Goal: Task Accomplishment & Management: Complete application form

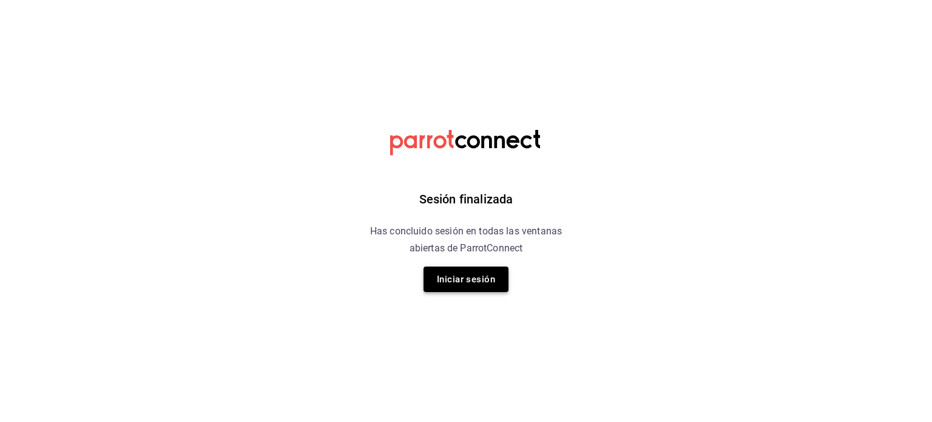
click at [471, 288] on button "Iniciar sesión" at bounding box center [466, 279] width 85 height 25
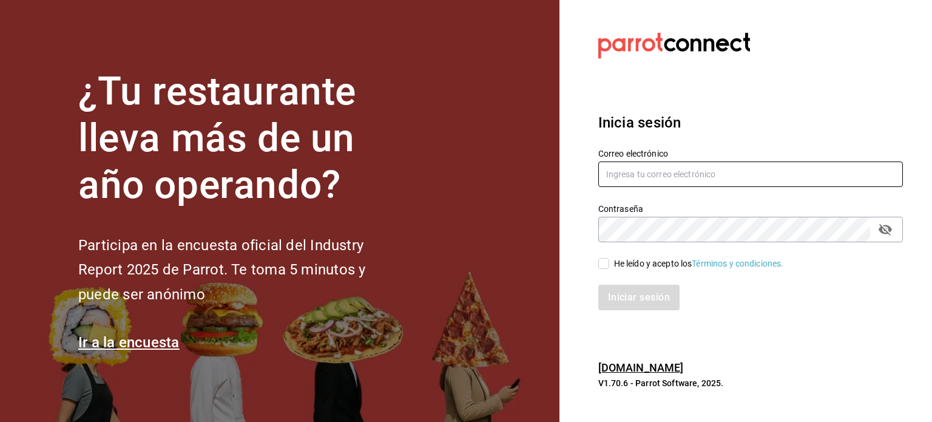
type input "[PERSON_NAME][EMAIL_ADDRESS][PERSON_NAME][DOMAIN_NAME]"
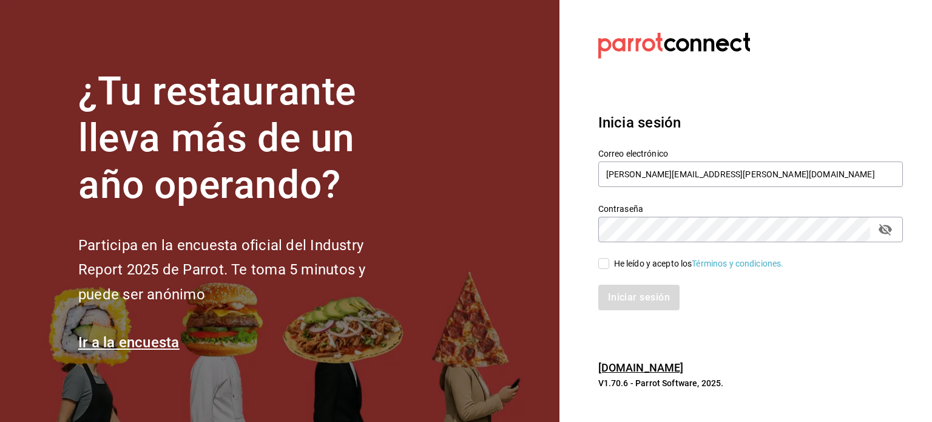
click at [603, 264] on input "He leído y acepto los Términos y condiciones." at bounding box center [604, 263] width 11 height 11
checkbox input "true"
click at [622, 285] on button "Iniciar sesión" at bounding box center [640, 297] width 83 height 25
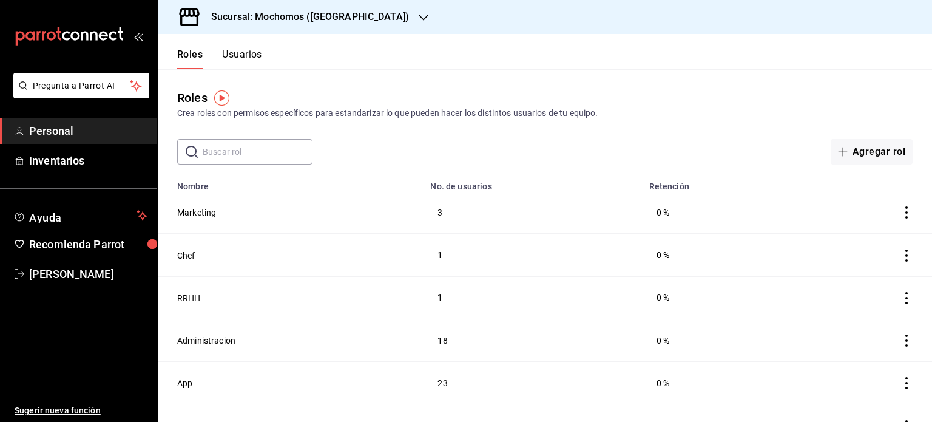
click at [238, 63] on button "Usuarios" at bounding box center [242, 59] width 40 height 21
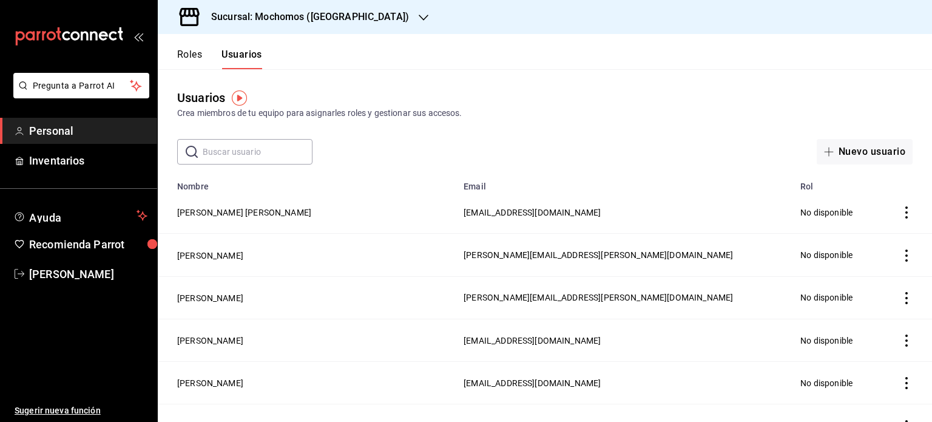
click at [260, 143] on input "text" at bounding box center [258, 152] width 110 height 24
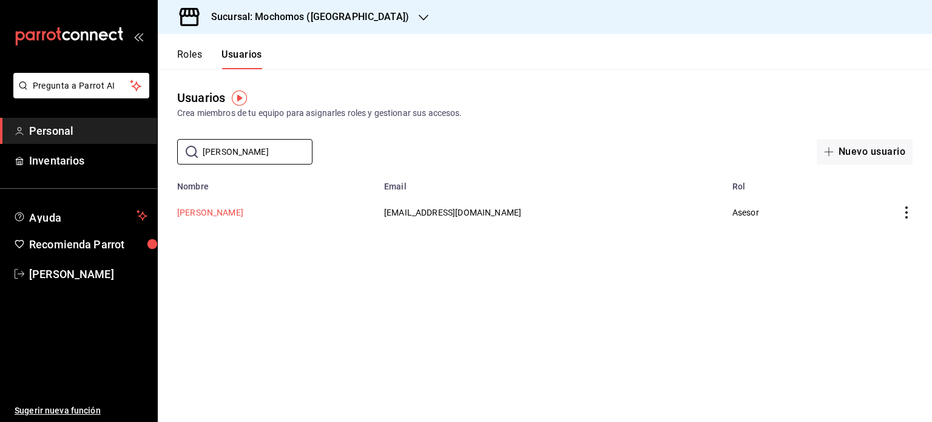
type input "mario tur"
click at [209, 211] on button "MARIO TURANZAS" at bounding box center [210, 212] width 66 height 12
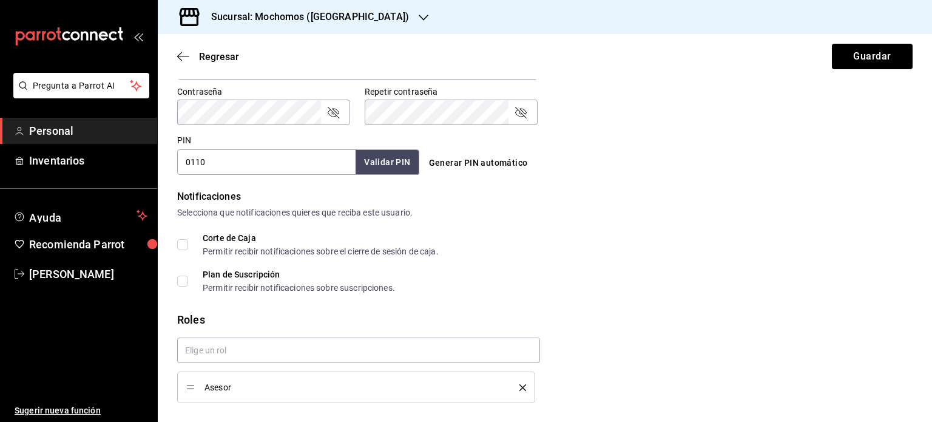
scroll to position [551, 0]
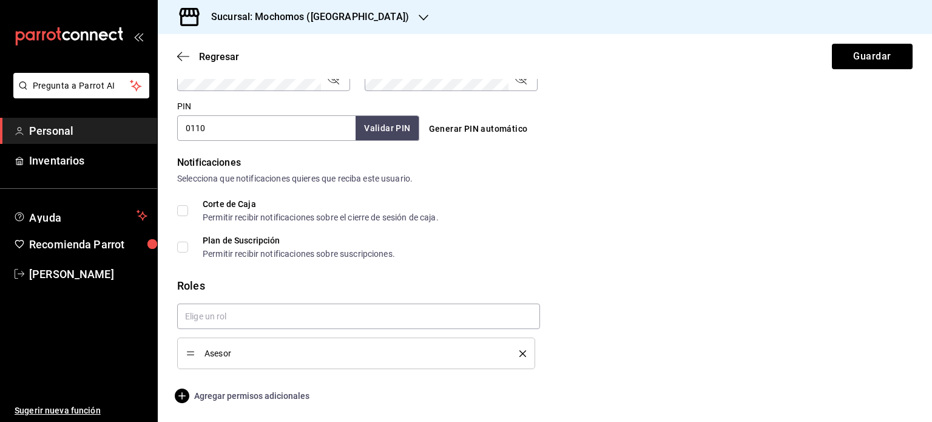
click at [236, 398] on span "Agregar permisos adicionales" at bounding box center [243, 396] width 132 height 15
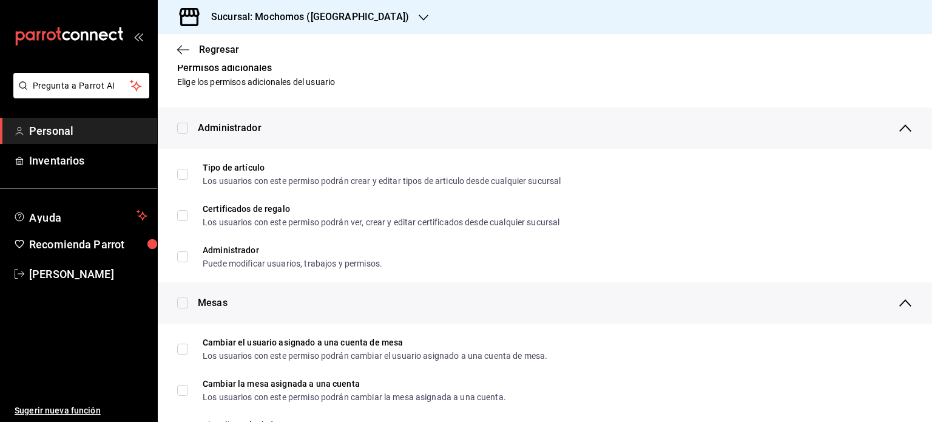
scroll to position [0, 0]
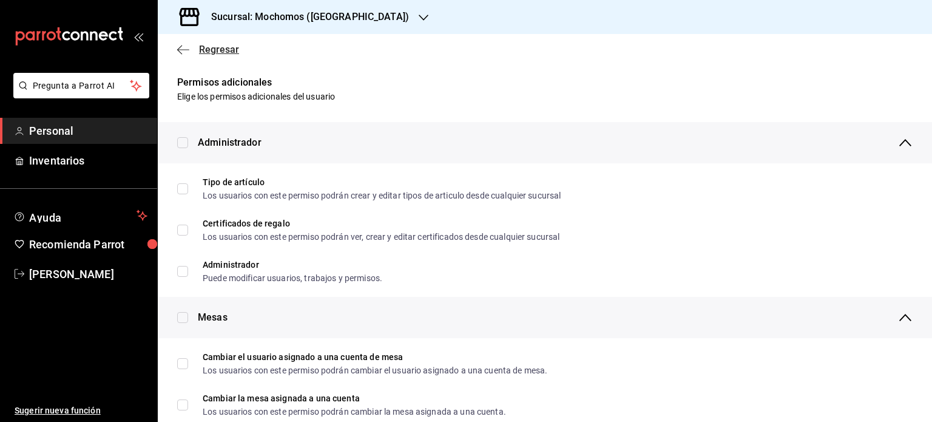
click at [223, 53] on span "Regresar" at bounding box center [219, 50] width 40 height 12
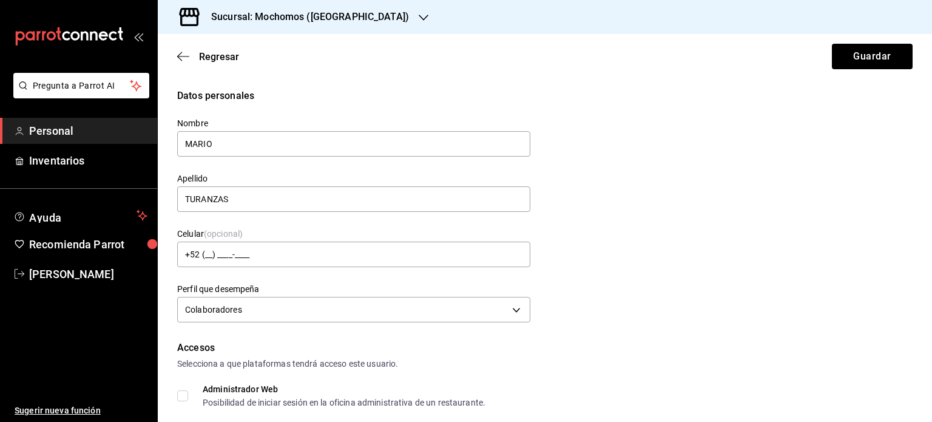
scroll to position [551, 0]
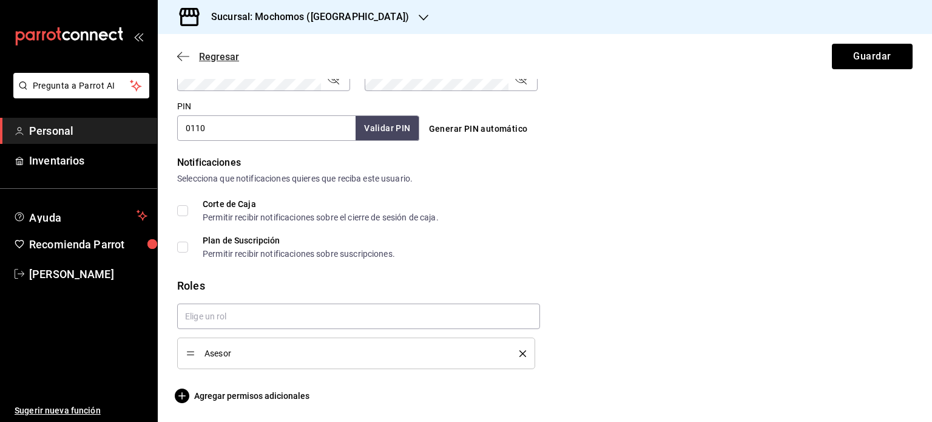
click at [199, 53] on span "Regresar" at bounding box center [219, 57] width 40 height 12
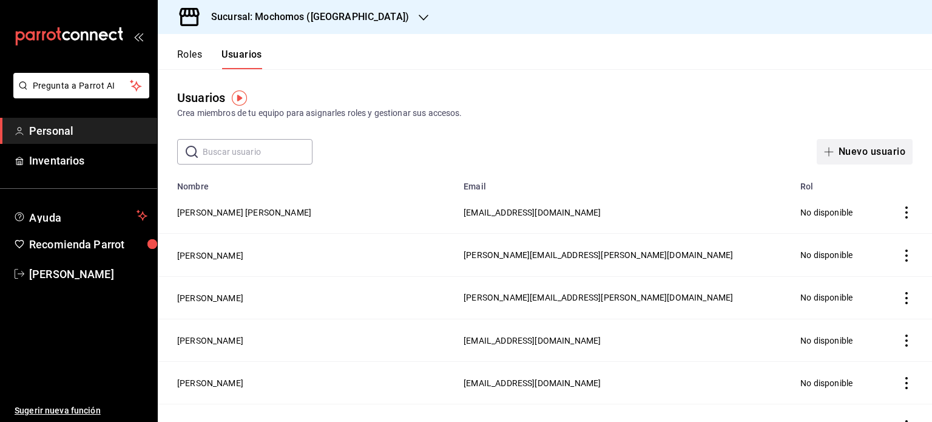
click at [861, 155] on button "Nuevo usuario" at bounding box center [865, 151] width 96 height 25
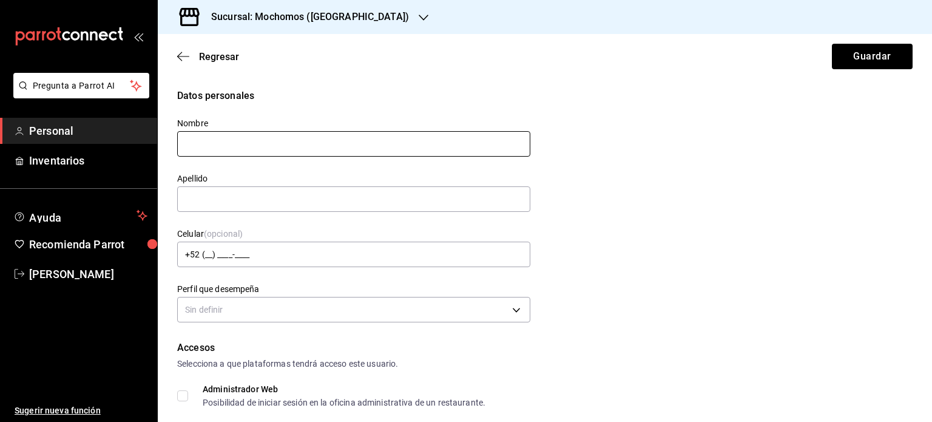
click at [333, 148] on input "text" at bounding box center [353, 143] width 353 height 25
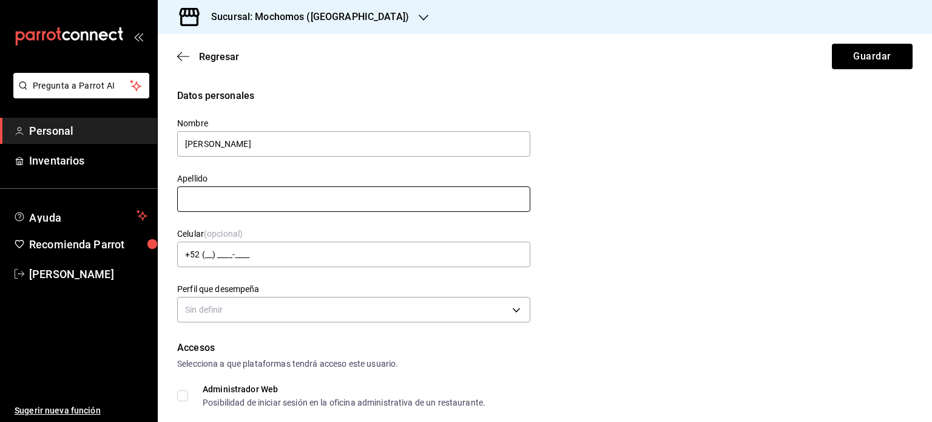
type input "RAUL"
click at [343, 193] on input "text" at bounding box center [353, 198] width 353 height 25
type input "LOBATO"
click at [578, 203] on div "Datos personales Nombre RAUL Apellido LOBATO Celular (opcional) +52 (__) ____-_…" at bounding box center [545, 207] width 736 height 237
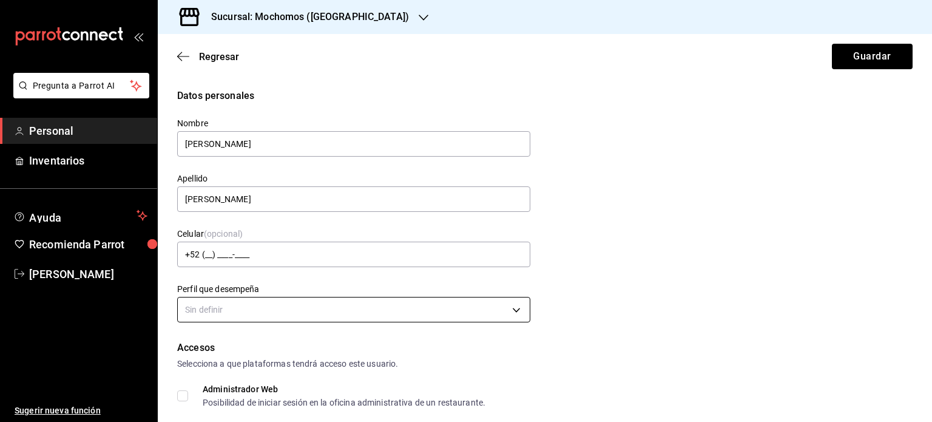
click at [512, 310] on body "Pregunta a Parrot AI Personal Inventarios Ayuda Recomienda Parrot Fernanda Sanc…" at bounding box center [466, 211] width 932 height 422
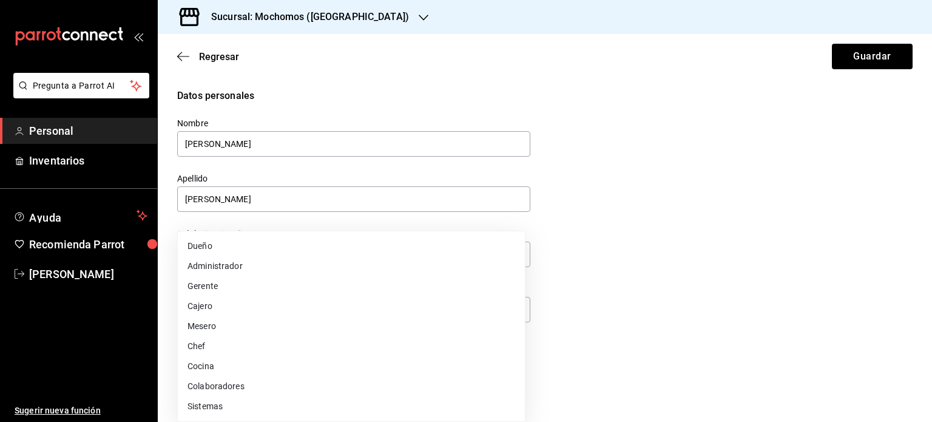
drag, startPoint x: 932, startPoint y: 132, endPoint x: 926, endPoint y: 174, distance: 42.2
click at [926, 174] on div at bounding box center [466, 211] width 932 height 422
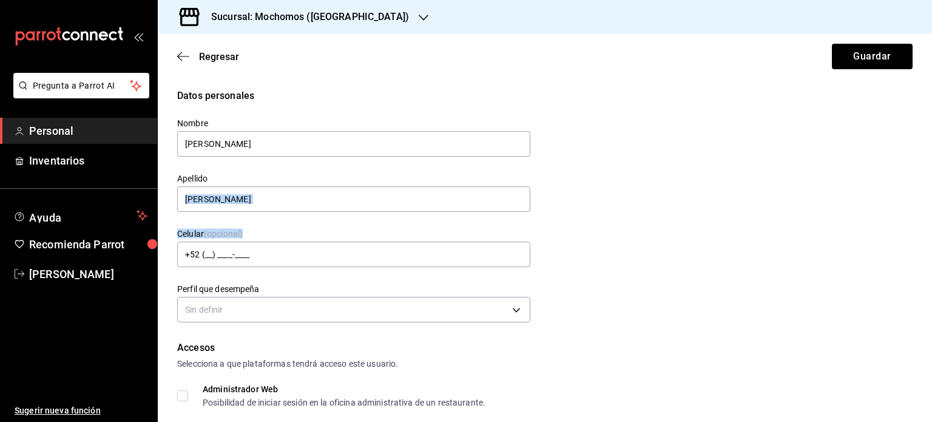
drag, startPoint x: 926, startPoint y: 174, endPoint x: 927, endPoint y: 237, distance: 63.1
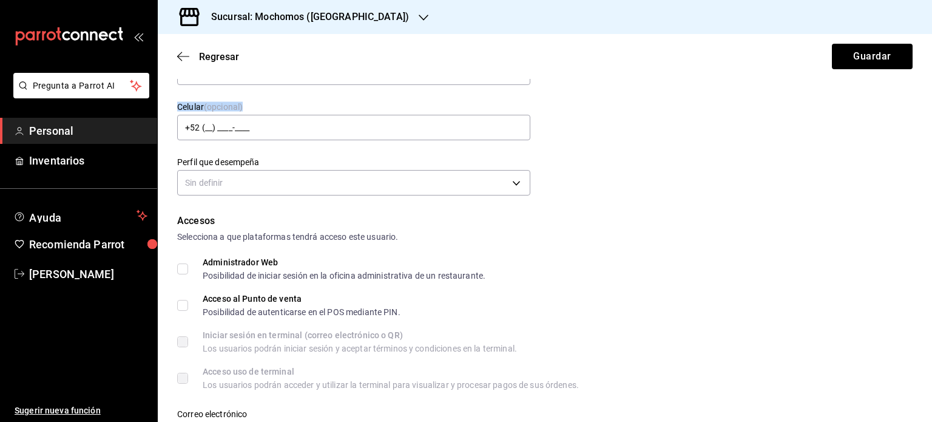
scroll to position [27, 0]
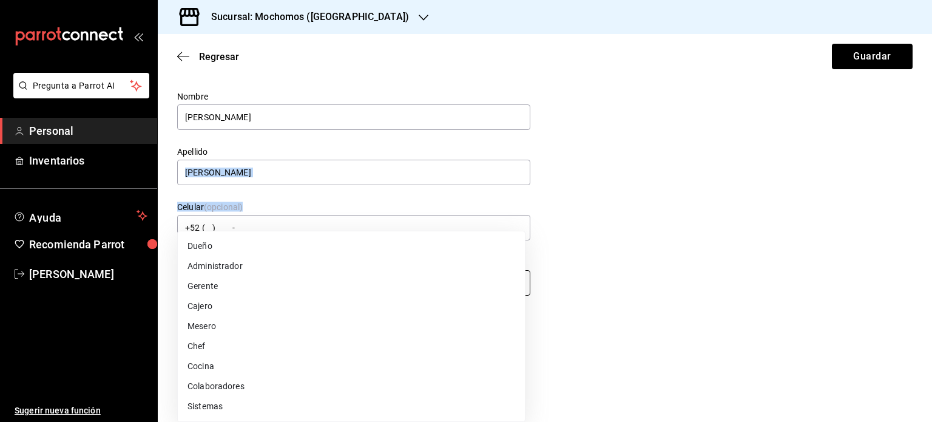
click at [472, 280] on body "Pregunta a Parrot AI Personal Inventarios Ayuda Recomienda Parrot Fernanda Sanc…" at bounding box center [466, 211] width 932 height 422
drag, startPoint x: 928, startPoint y: 192, endPoint x: 928, endPoint y: 231, distance: 38.9
click at [928, 231] on div at bounding box center [466, 211] width 932 height 422
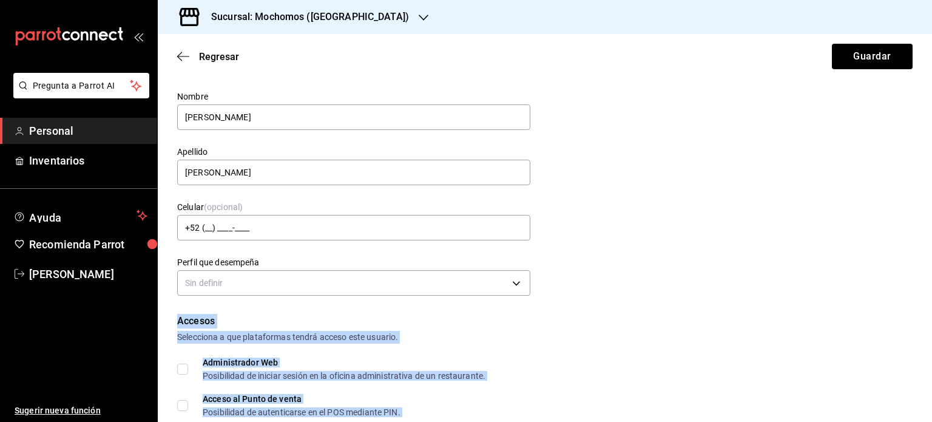
drag, startPoint x: 928, startPoint y: 231, endPoint x: 926, endPoint y: 252, distance: 21.3
click at [551, 285] on div "Datos personales Nombre RAUL Apellido LOBATO Celular (opcional) +52 (__) ____-_…" at bounding box center [545, 180] width 736 height 237
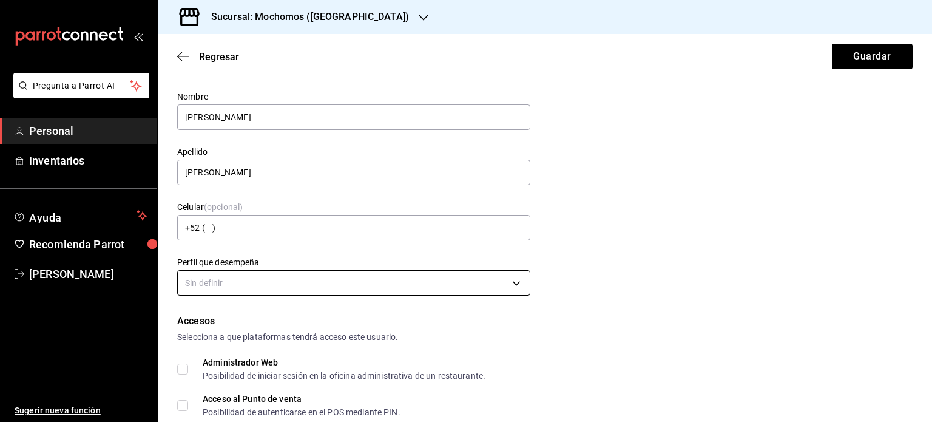
click at [498, 288] on body "Pregunta a Parrot AI Personal Inventarios Ayuda Recomienda Parrot Fernanda Sanc…" at bounding box center [466, 211] width 932 height 422
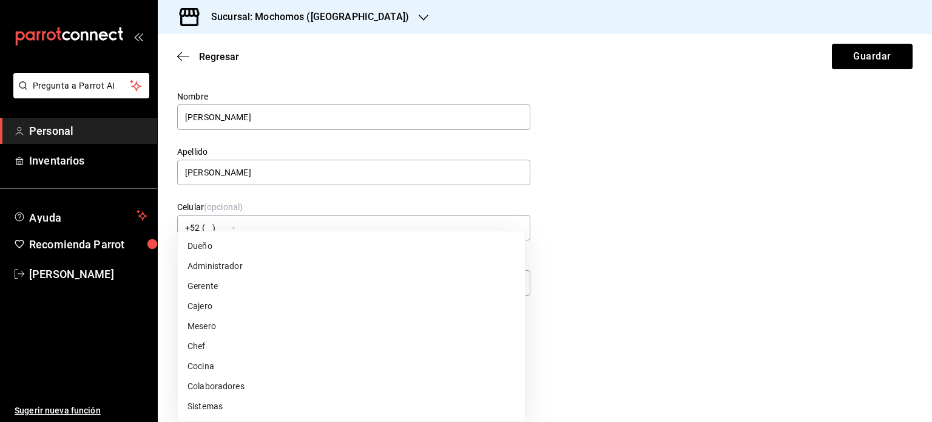
drag, startPoint x: 931, startPoint y: 117, endPoint x: 931, endPoint y: 192, distance: 75.3
click at [931, 192] on div at bounding box center [466, 211] width 932 height 422
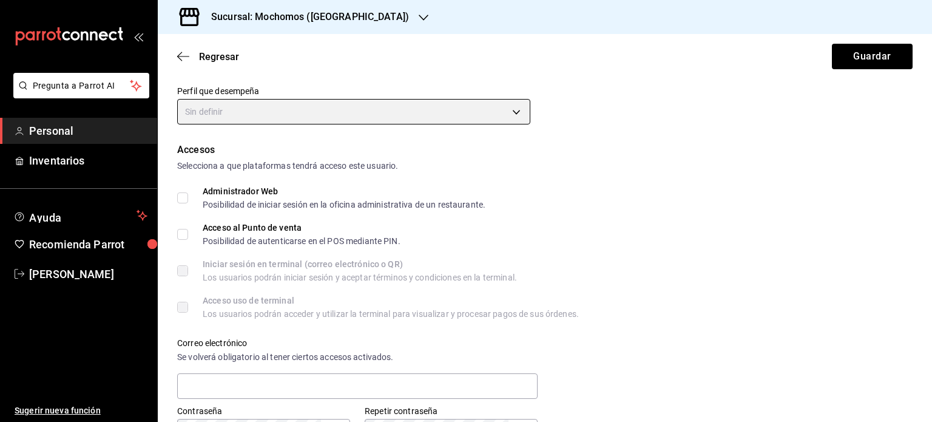
scroll to position [219, 0]
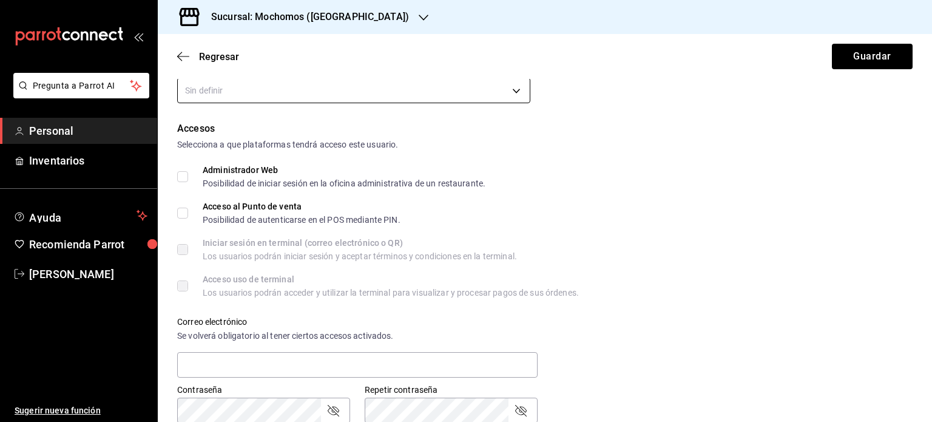
click at [489, 93] on body "Pregunta a Parrot AI Personal Inventarios Ayuda Recomienda Parrot Fernanda Sanc…" at bounding box center [466, 211] width 932 height 422
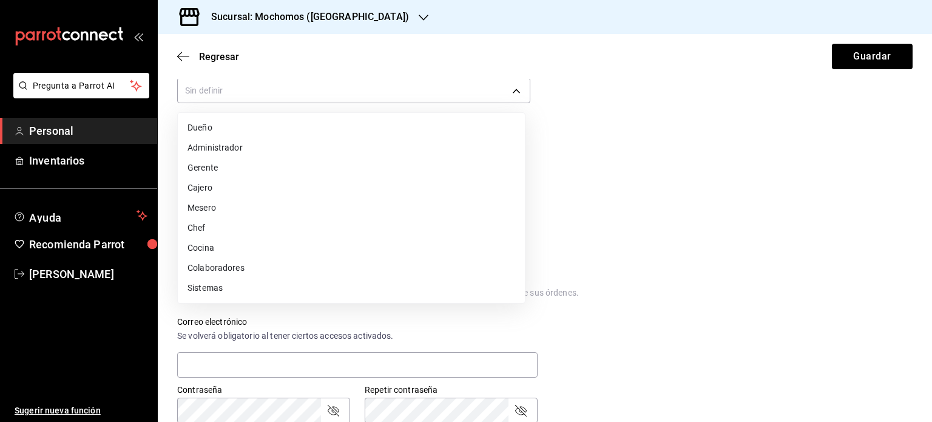
click at [236, 259] on li "Colaboradores" at bounding box center [351, 268] width 347 height 20
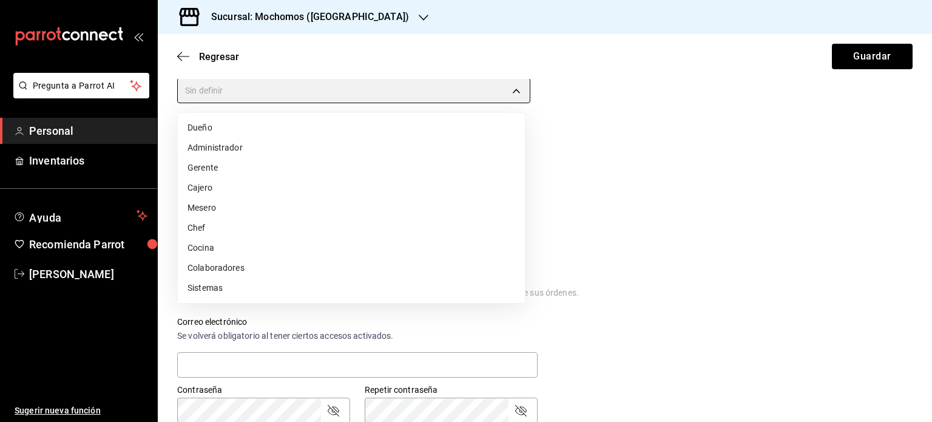
type input "STAFF"
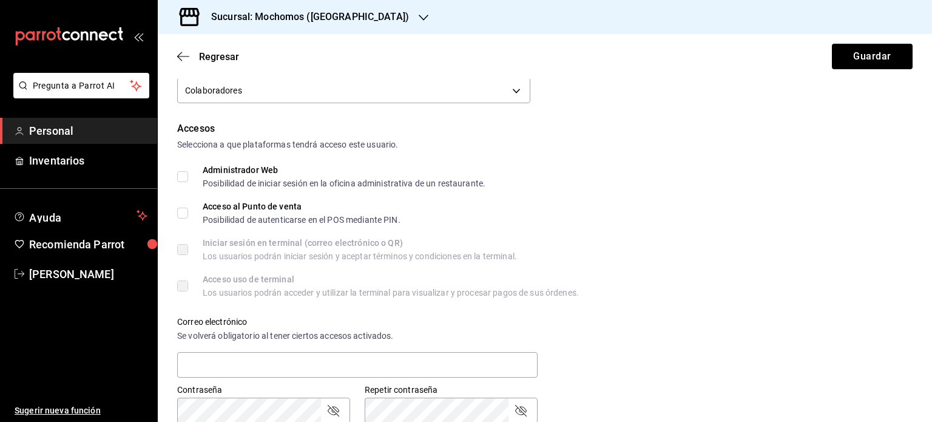
click at [184, 211] on input "Acceso al Punto de venta Posibilidad de autenticarse en el POS mediante PIN." at bounding box center [182, 213] width 11 height 11
checkbox input "true"
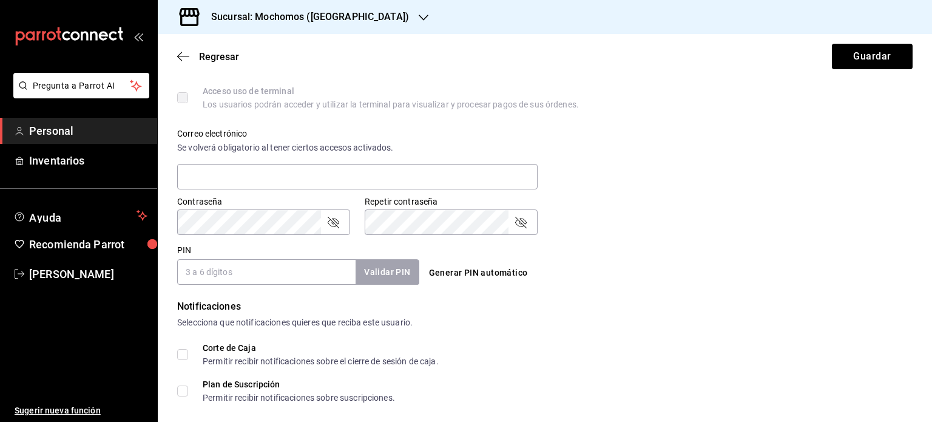
scroll to position [432, 0]
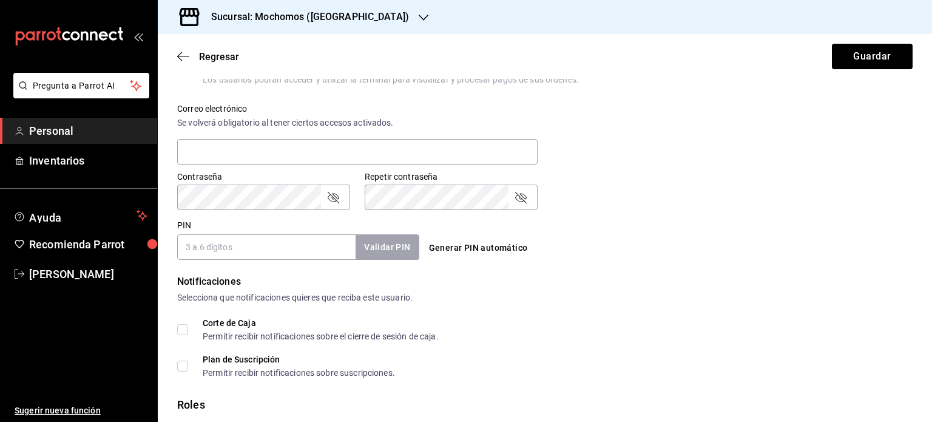
click at [206, 247] on input "PIN" at bounding box center [266, 246] width 178 height 25
type input "01265"
click at [408, 248] on button "Validar PIN" at bounding box center [387, 247] width 64 height 26
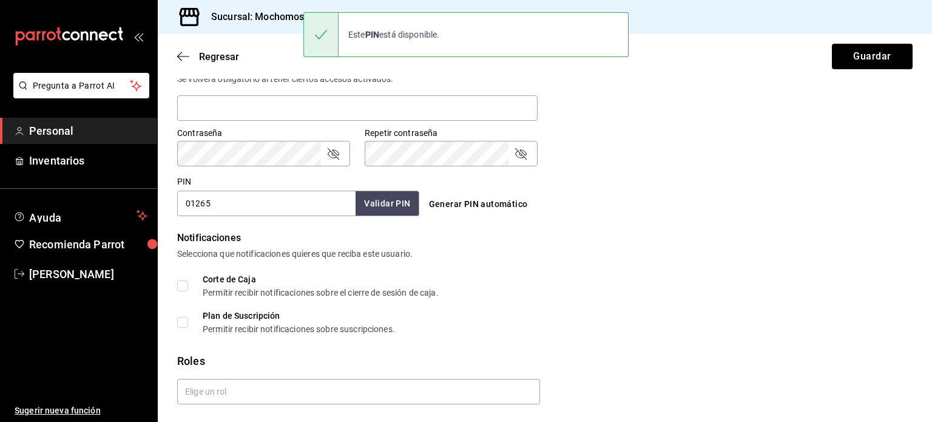
scroll to position [512, 0]
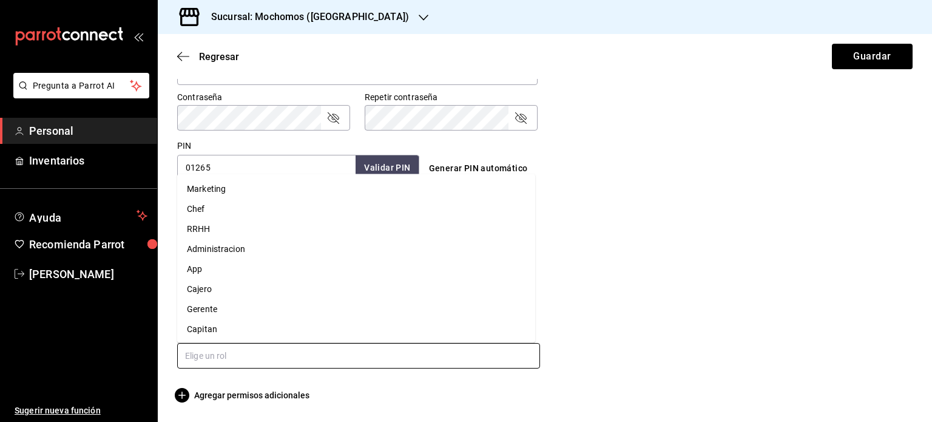
click at [469, 357] on input "text" at bounding box center [358, 355] width 363 height 25
click at [211, 309] on li "Asesor" at bounding box center [356, 308] width 358 height 20
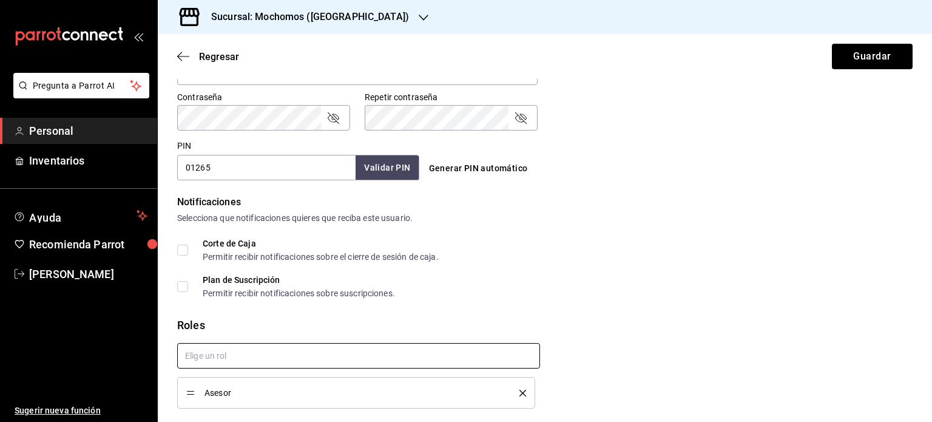
scroll to position [551, 0]
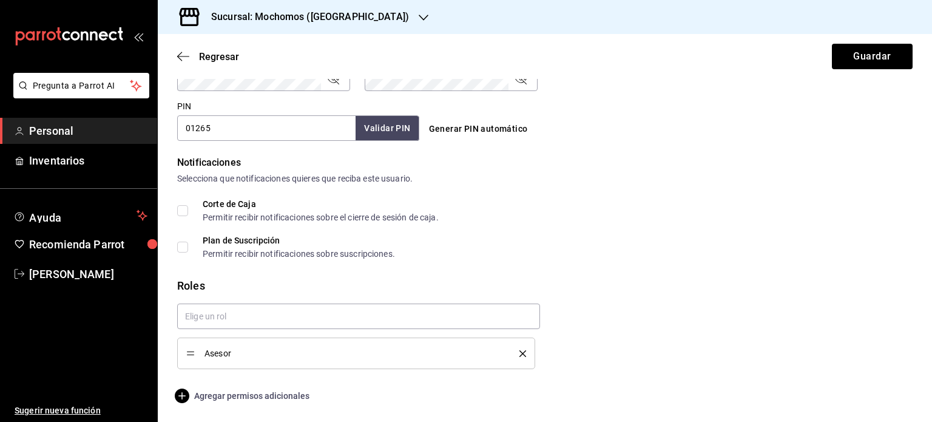
click at [212, 392] on span "Agregar permisos adicionales" at bounding box center [243, 396] width 132 height 15
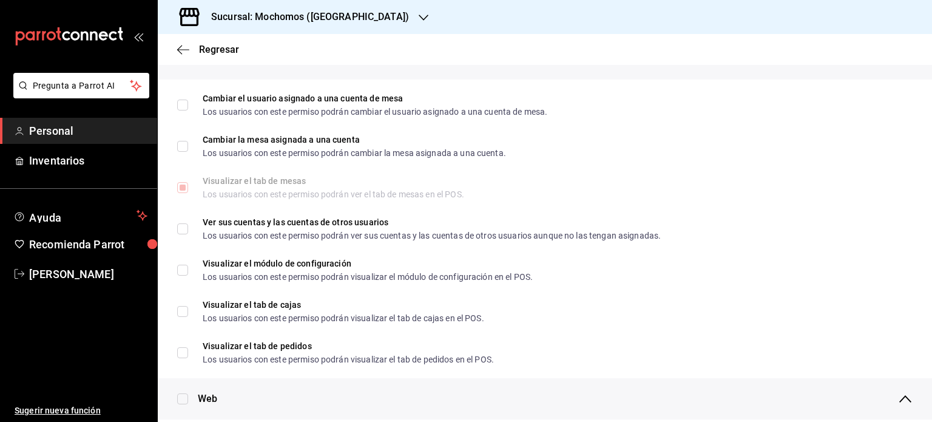
scroll to position [309, 0]
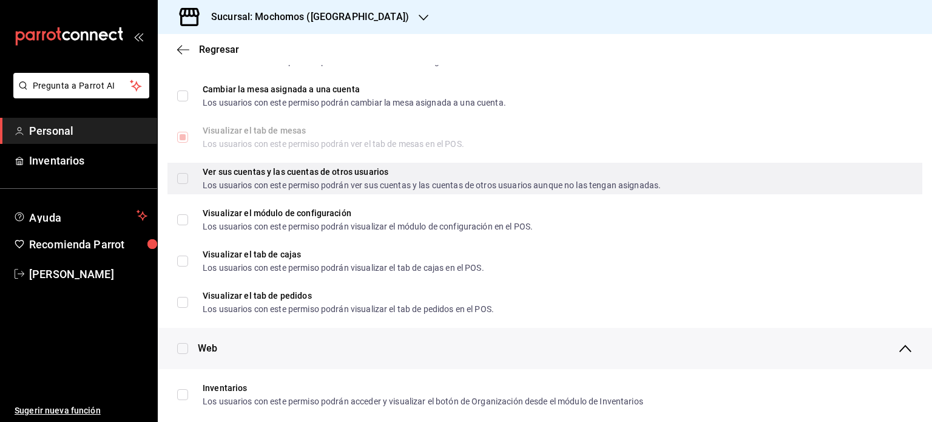
click at [185, 181] on input "Ver sus cuentas y las cuentas de otros usuarios Los usuarios con este permiso p…" at bounding box center [182, 178] width 11 height 11
checkbox input "true"
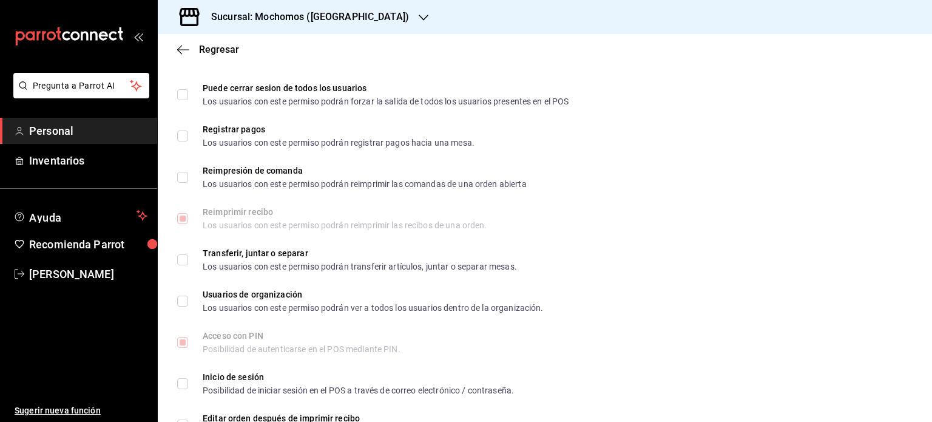
scroll to position [1739, 0]
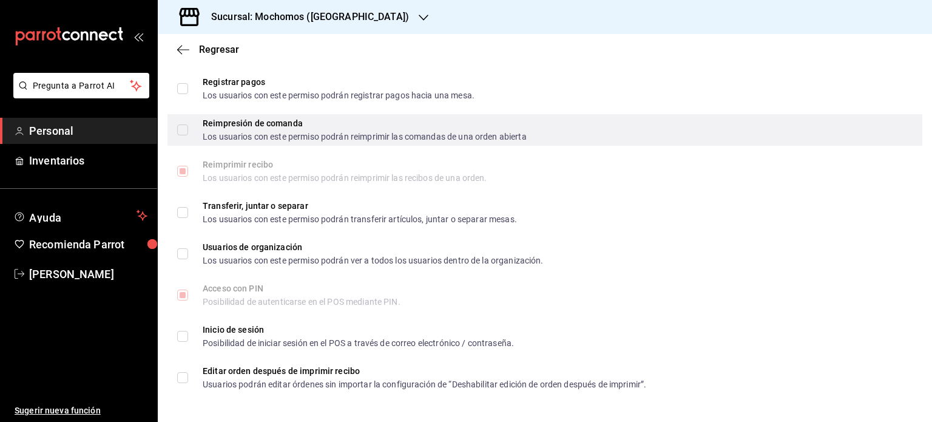
click at [178, 131] on input "Reimpresión de comanda Los usuarios con este permiso podrán reimprimir las coma…" at bounding box center [182, 129] width 11 height 11
checkbox input "true"
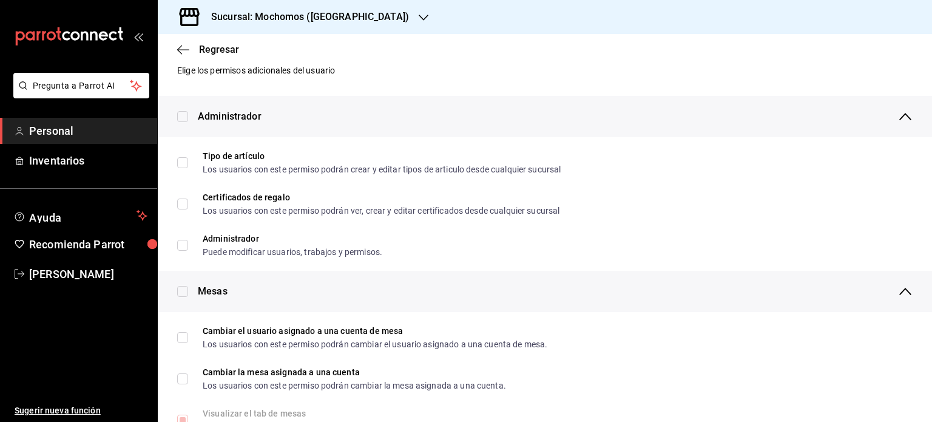
scroll to position [0, 0]
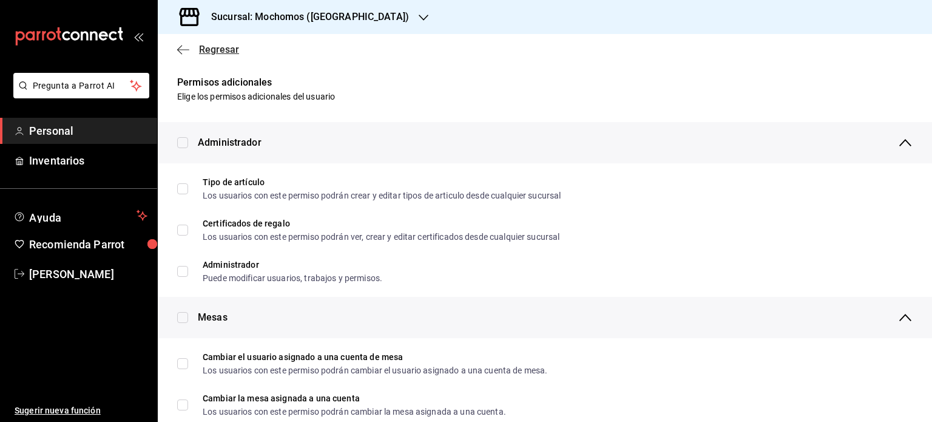
click at [223, 48] on span "Regresar" at bounding box center [219, 50] width 40 height 12
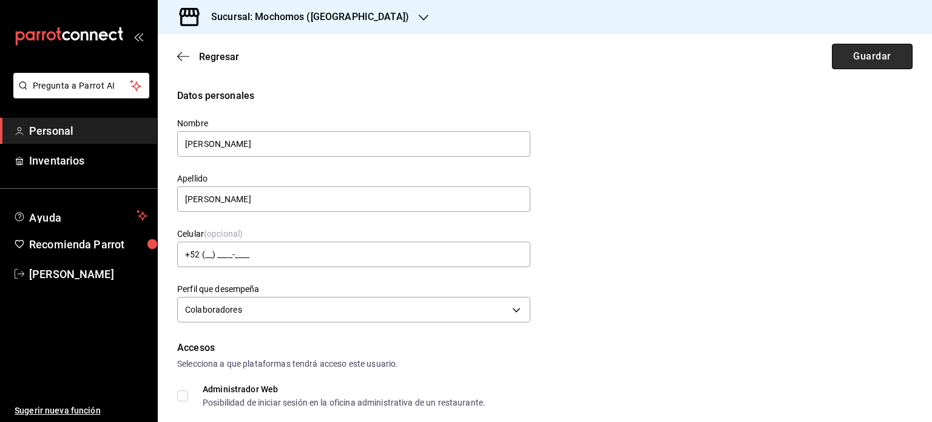
click at [841, 61] on button "Guardar" at bounding box center [872, 56] width 81 height 25
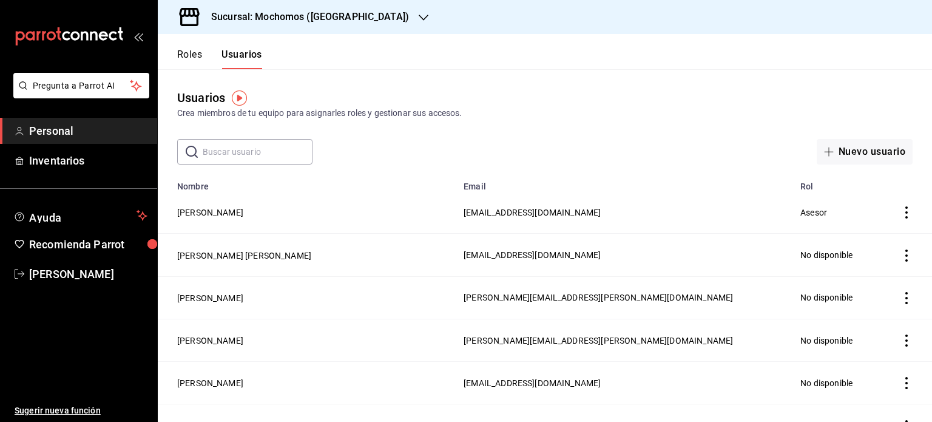
click at [679, 77] on div "Usuarios Crea miembros de tu equipo para asignarles roles y gestionar sus acces…" at bounding box center [545, 116] width 775 height 95
click at [678, 113] on div "Crea miembros de tu equipo para asignarles roles y gestionar sus accesos." at bounding box center [545, 113] width 736 height 13
